Goal: Check status: Check status

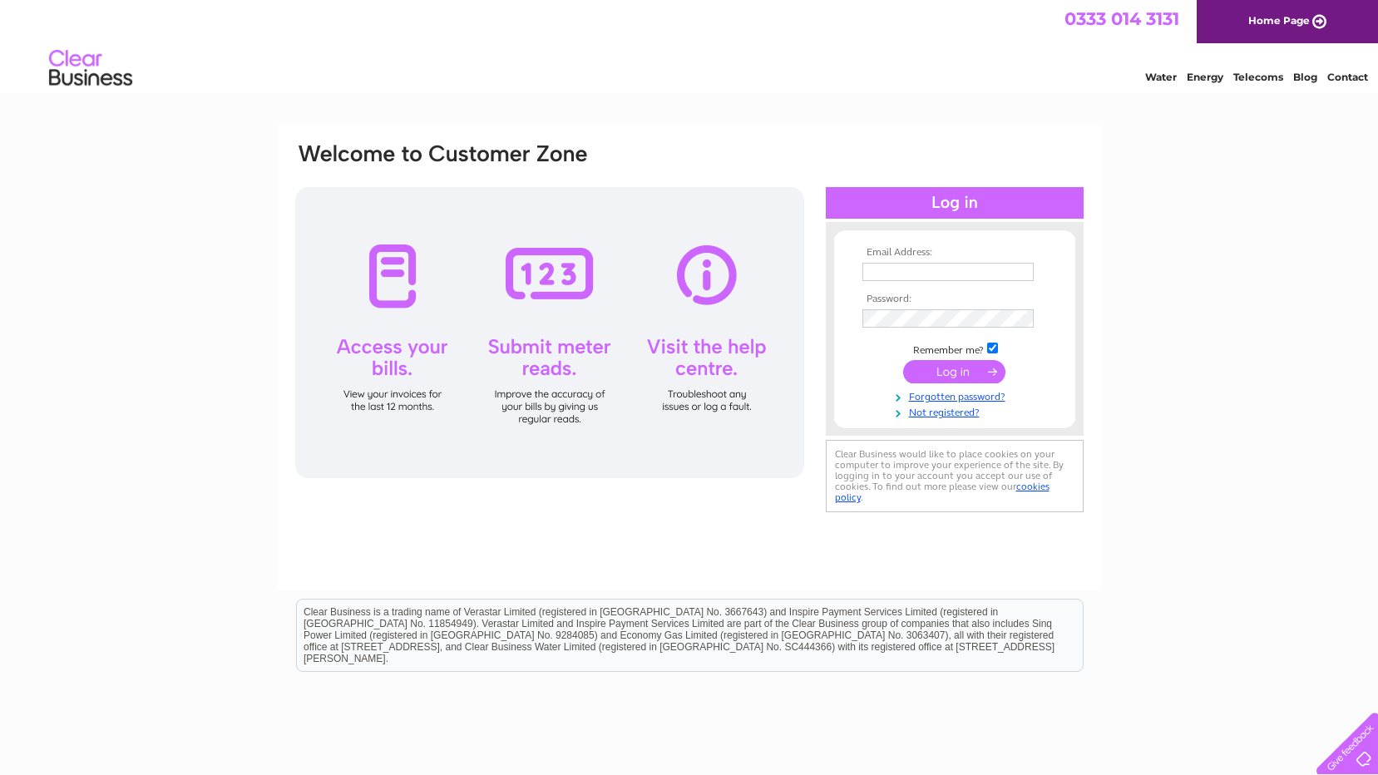
type input "george.fairbairn@hotmail.co.uk"
click at [954, 380] on input "submit" at bounding box center [954, 371] width 102 height 23
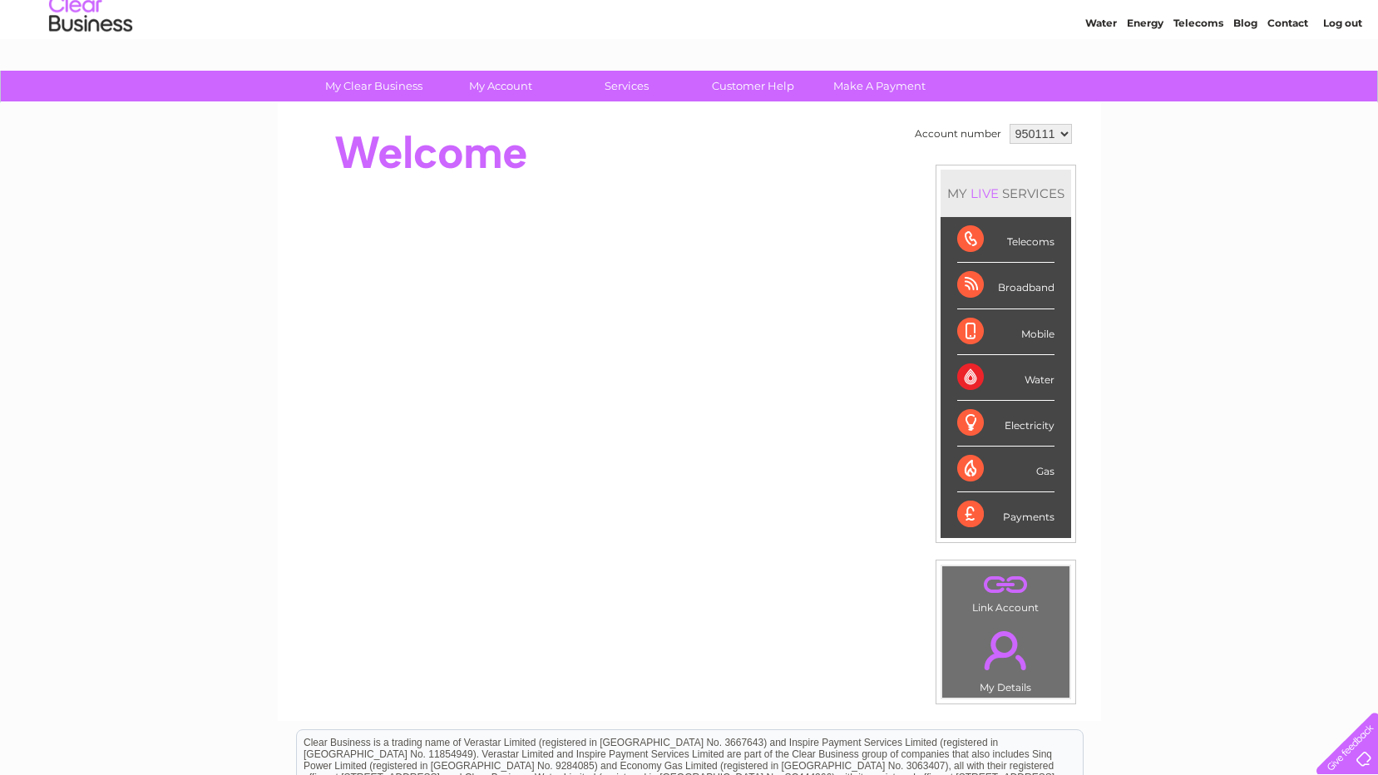
scroll to position [47, 0]
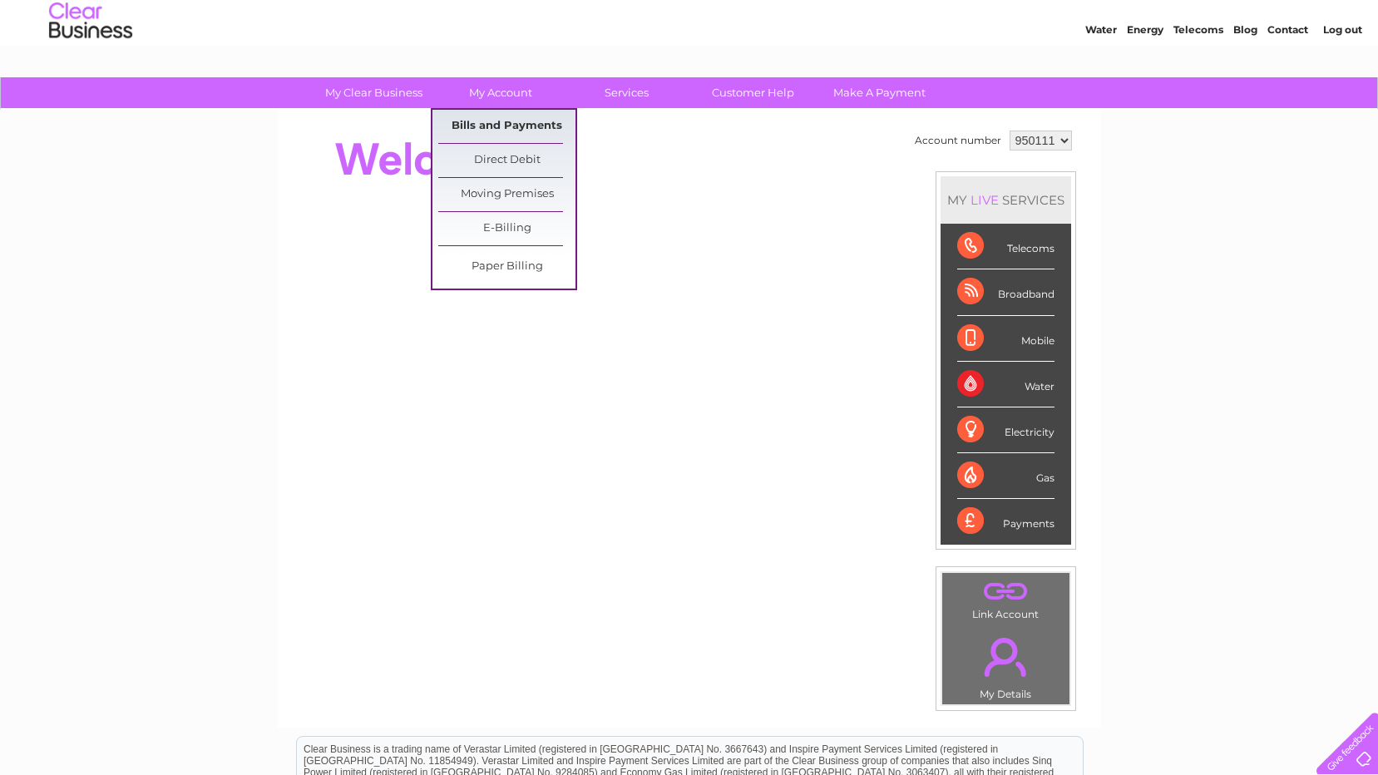
click at [512, 121] on link "Bills and Payments" at bounding box center [506, 126] width 137 height 33
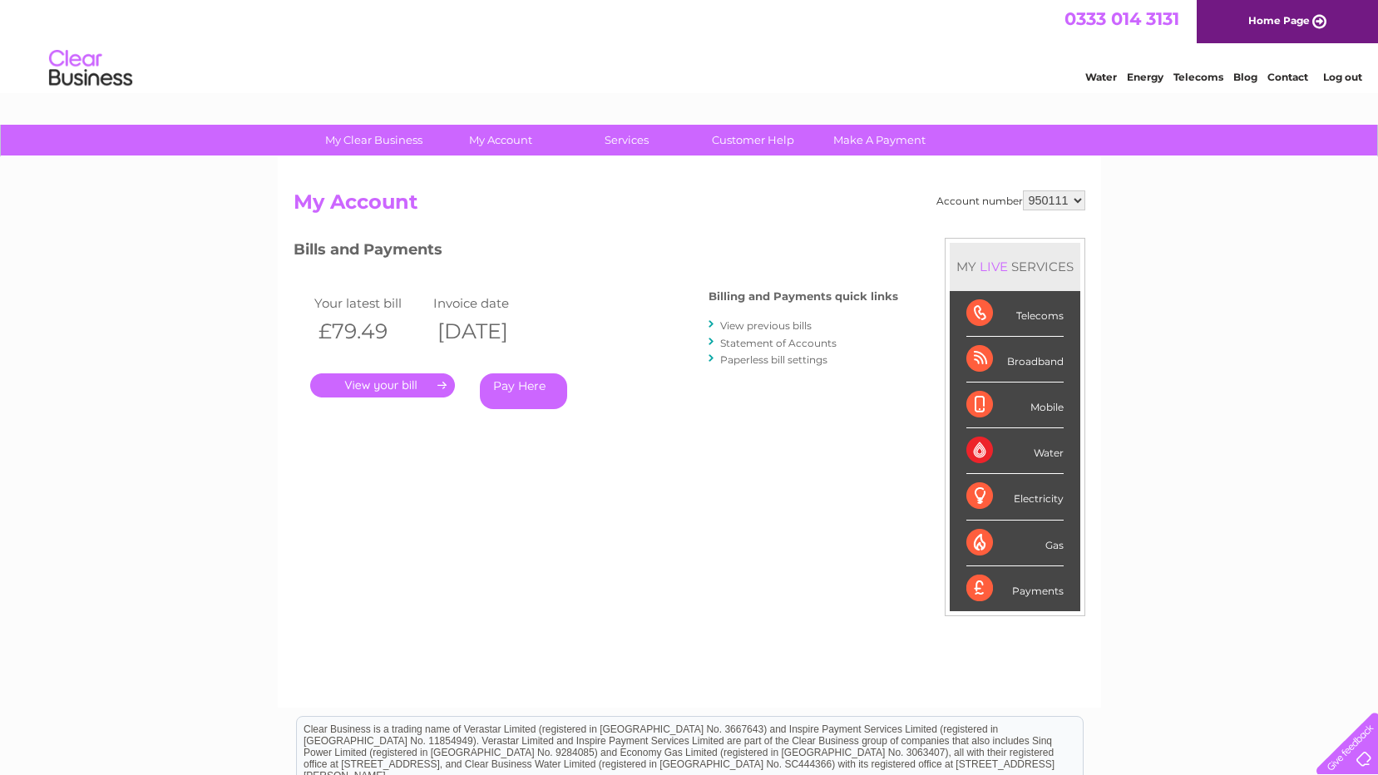
click at [403, 388] on link "." at bounding box center [382, 385] width 145 height 24
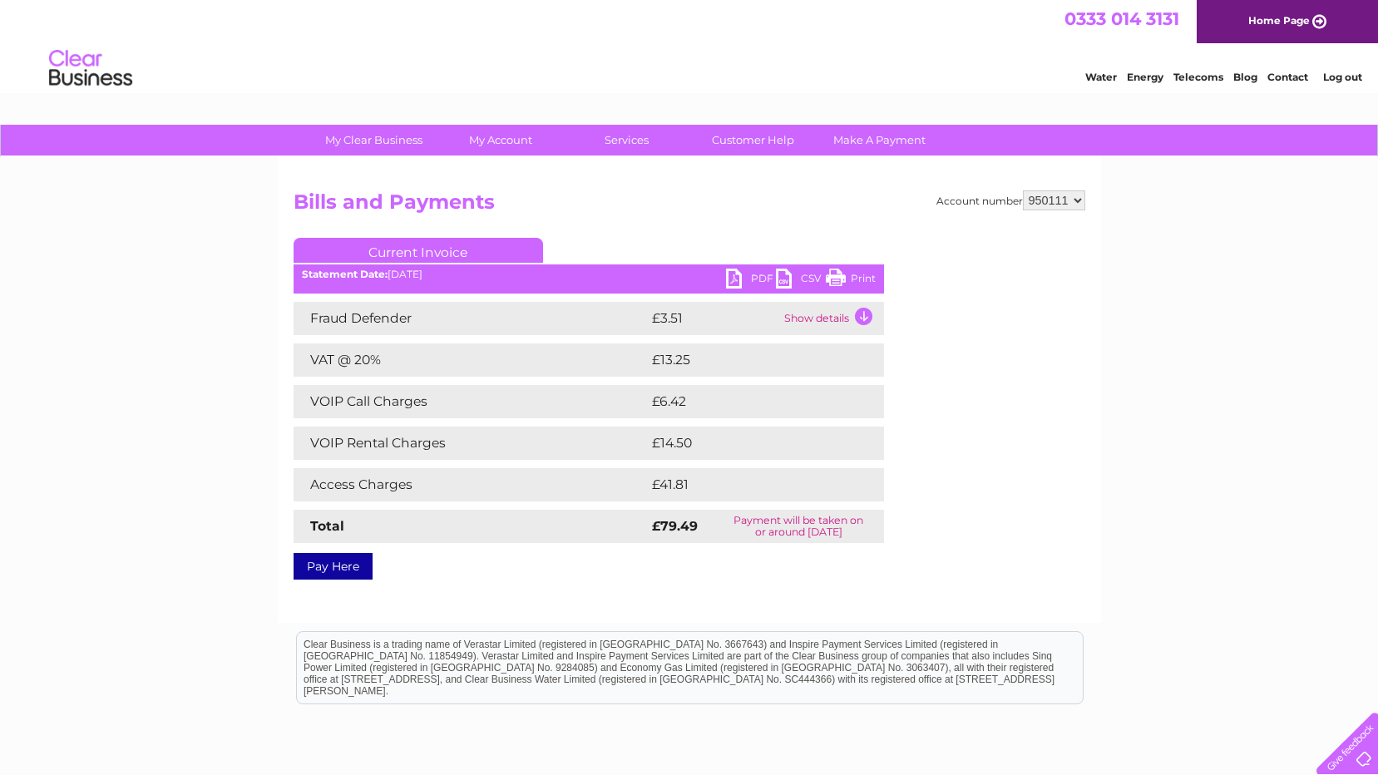
click at [1330, 79] on link "Log out" at bounding box center [1342, 77] width 39 height 12
